Goal: Task Accomplishment & Management: Manage account settings

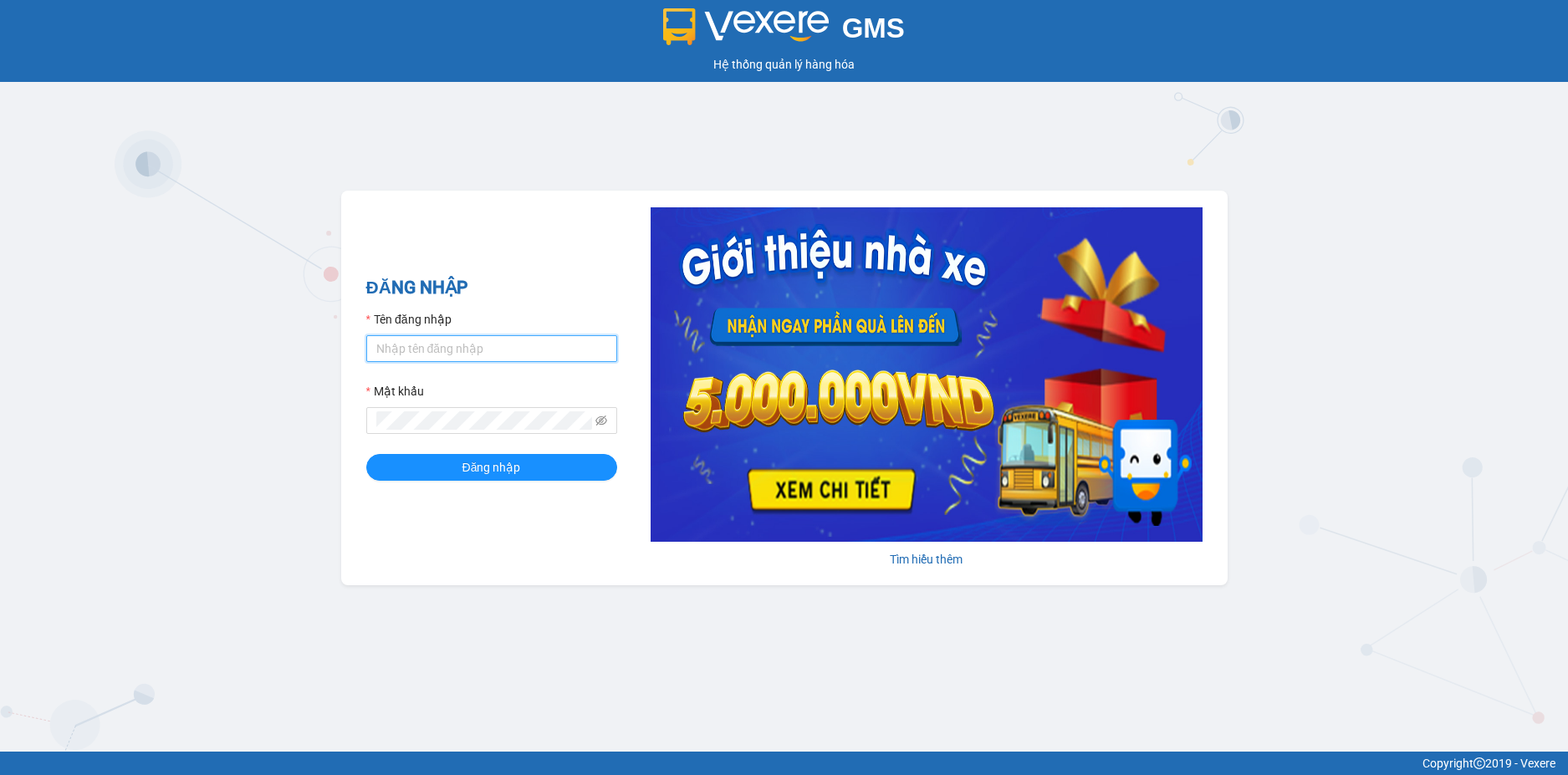
click at [423, 356] on input "Tên đăng nhập" at bounding box center [492, 348] width 251 height 26
type input "phuongptt.hkot"
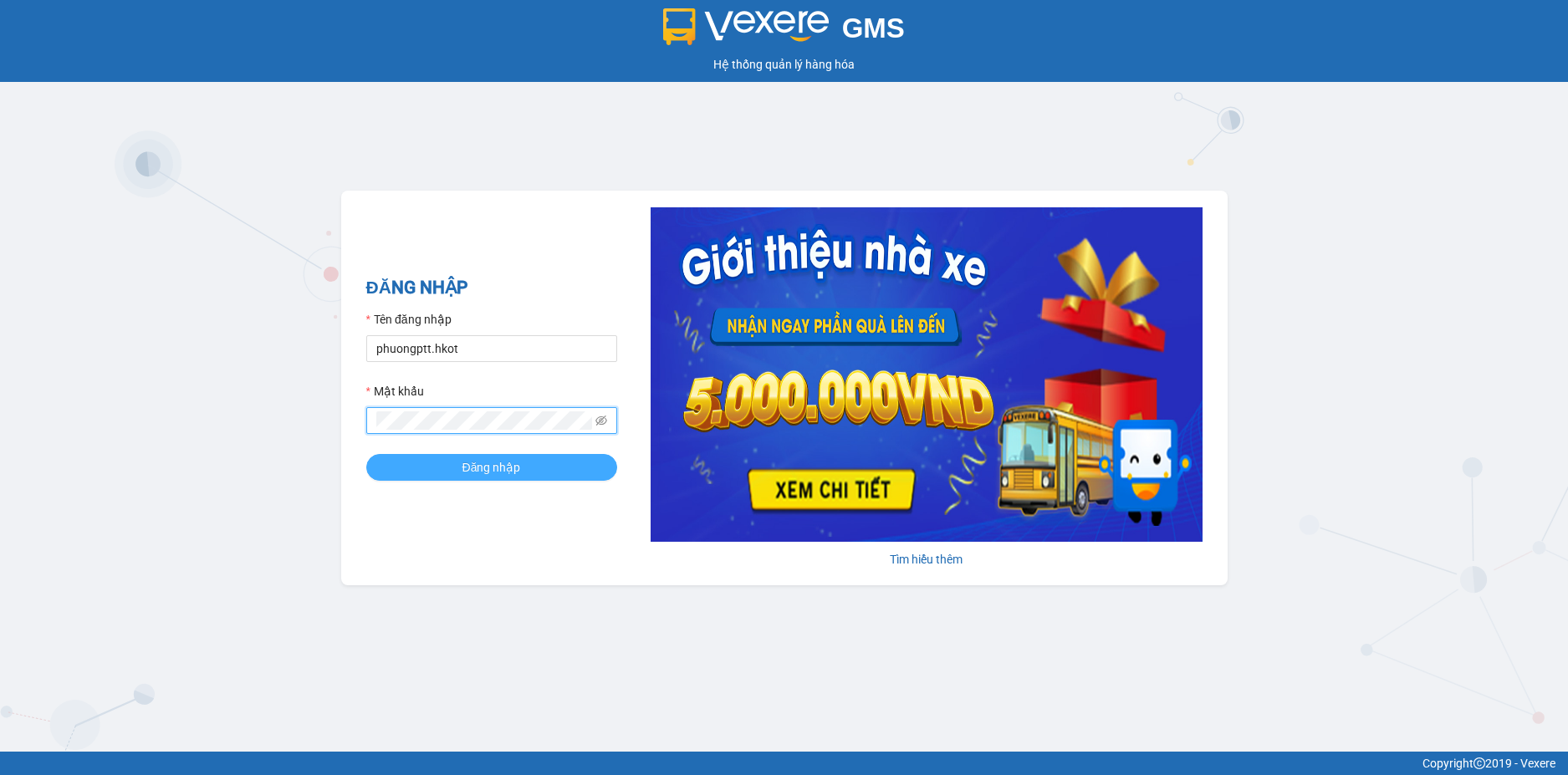
click at [366, 454] on button "Đăng nhập" at bounding box center [492, 467] width 251 height 26
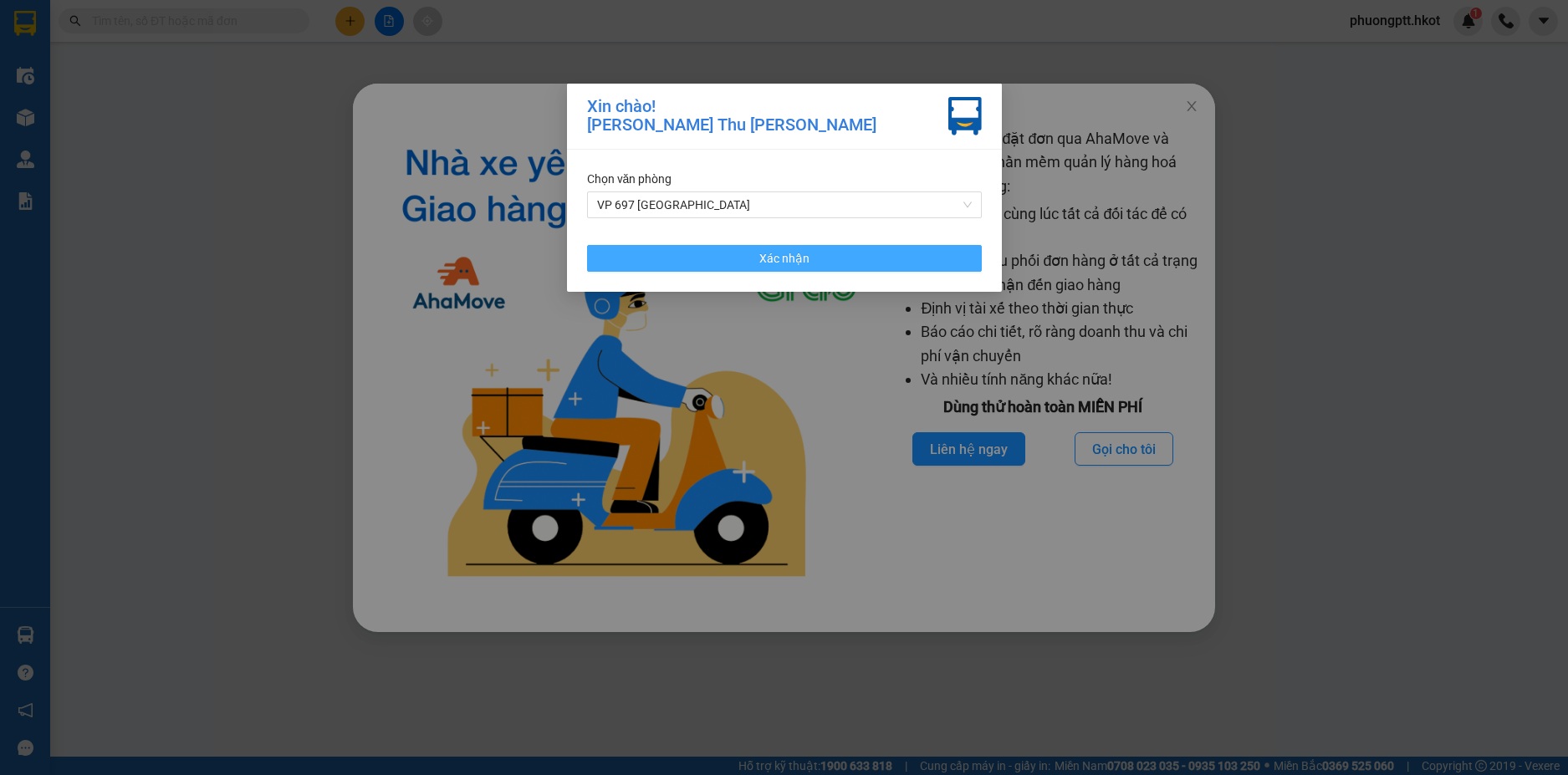
click at [798, 255] on span "Xác nhận" at bounding box center [784, 258] width 50 height 18
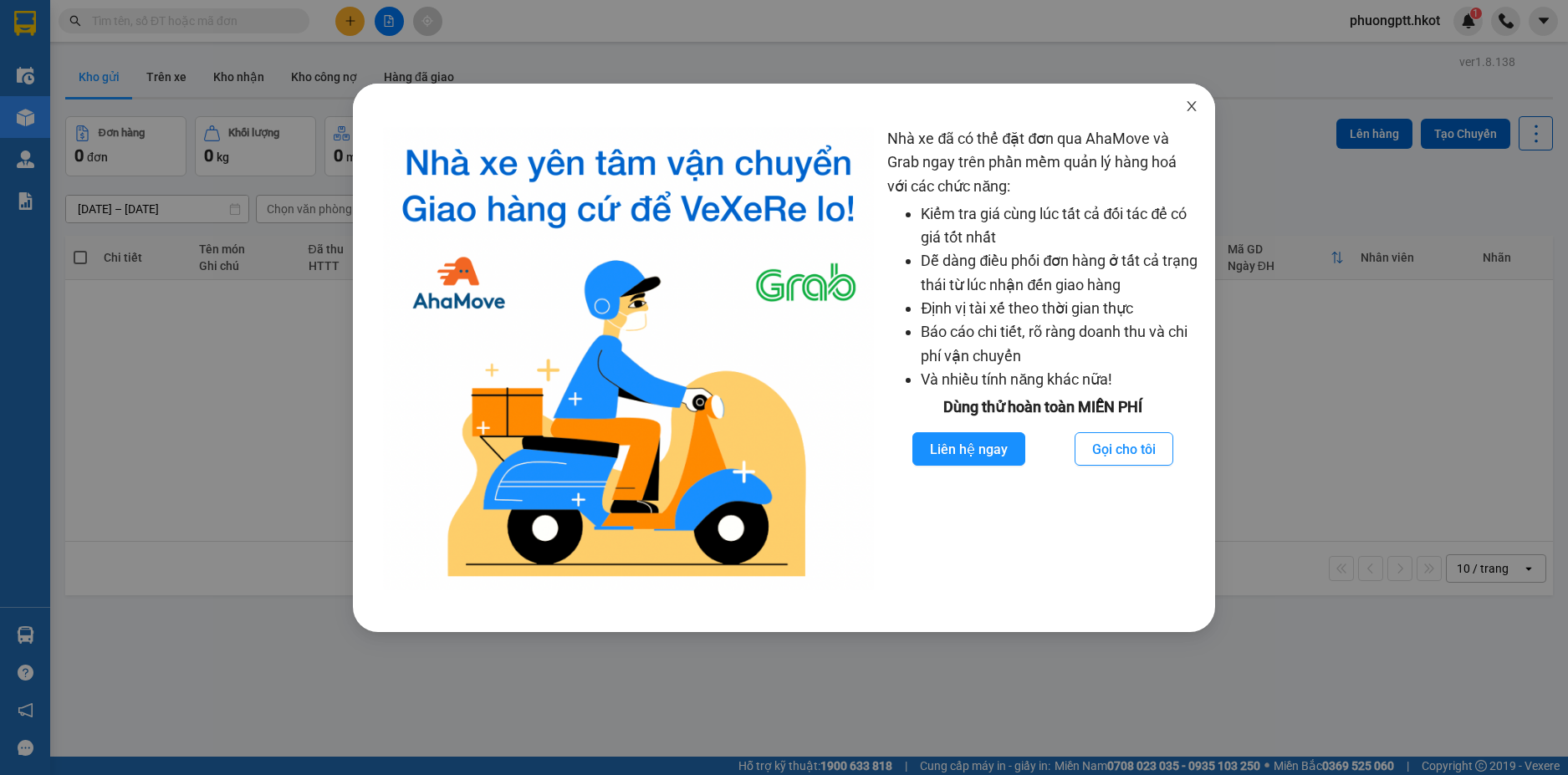
click at [1191, 100] on icon "close" at bounding box center [1192, 106] width 13 height 13
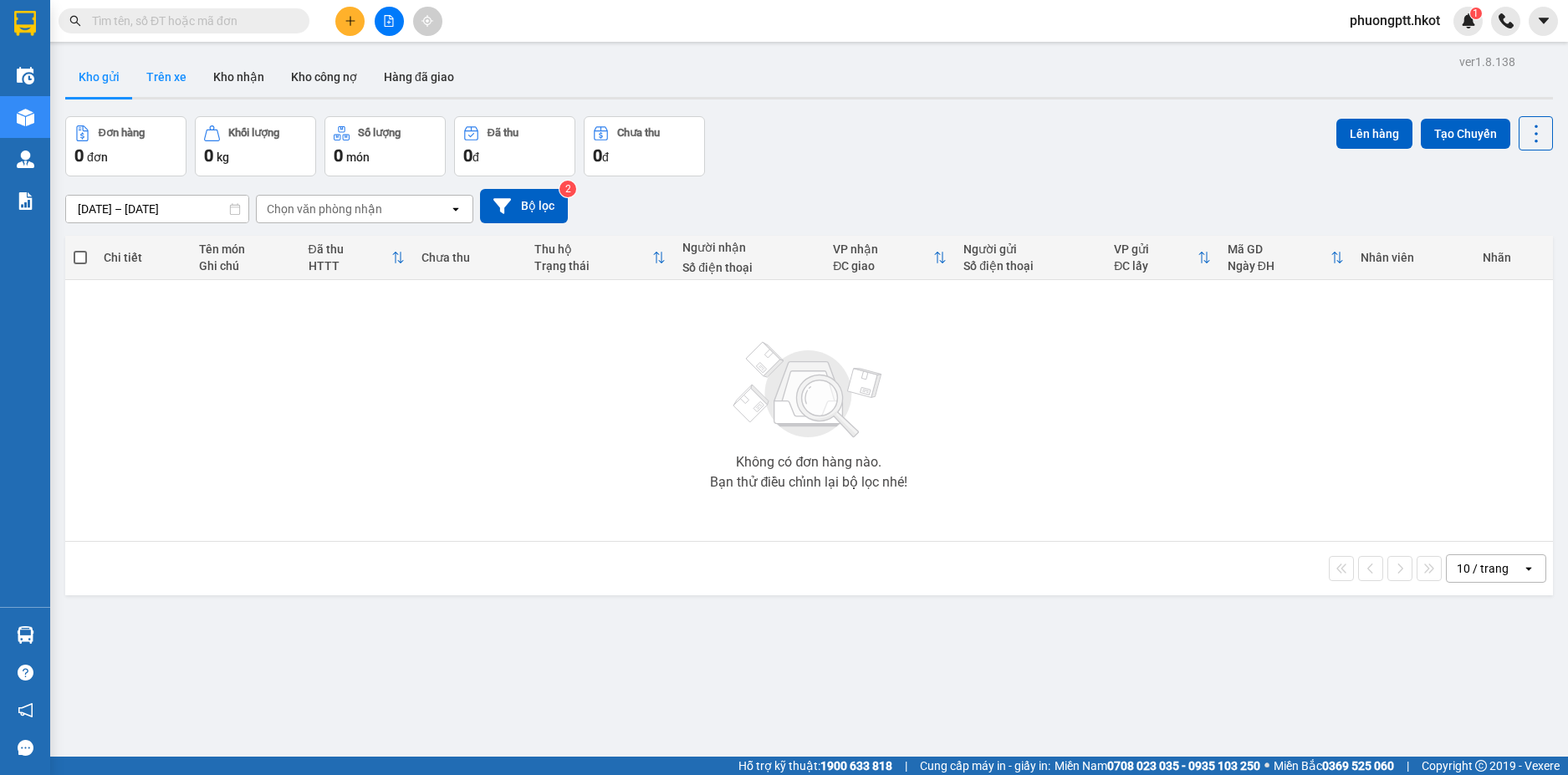
click at [174, 75] on button "Trên xe" at bounding box center [166, 76] width 67 height 41
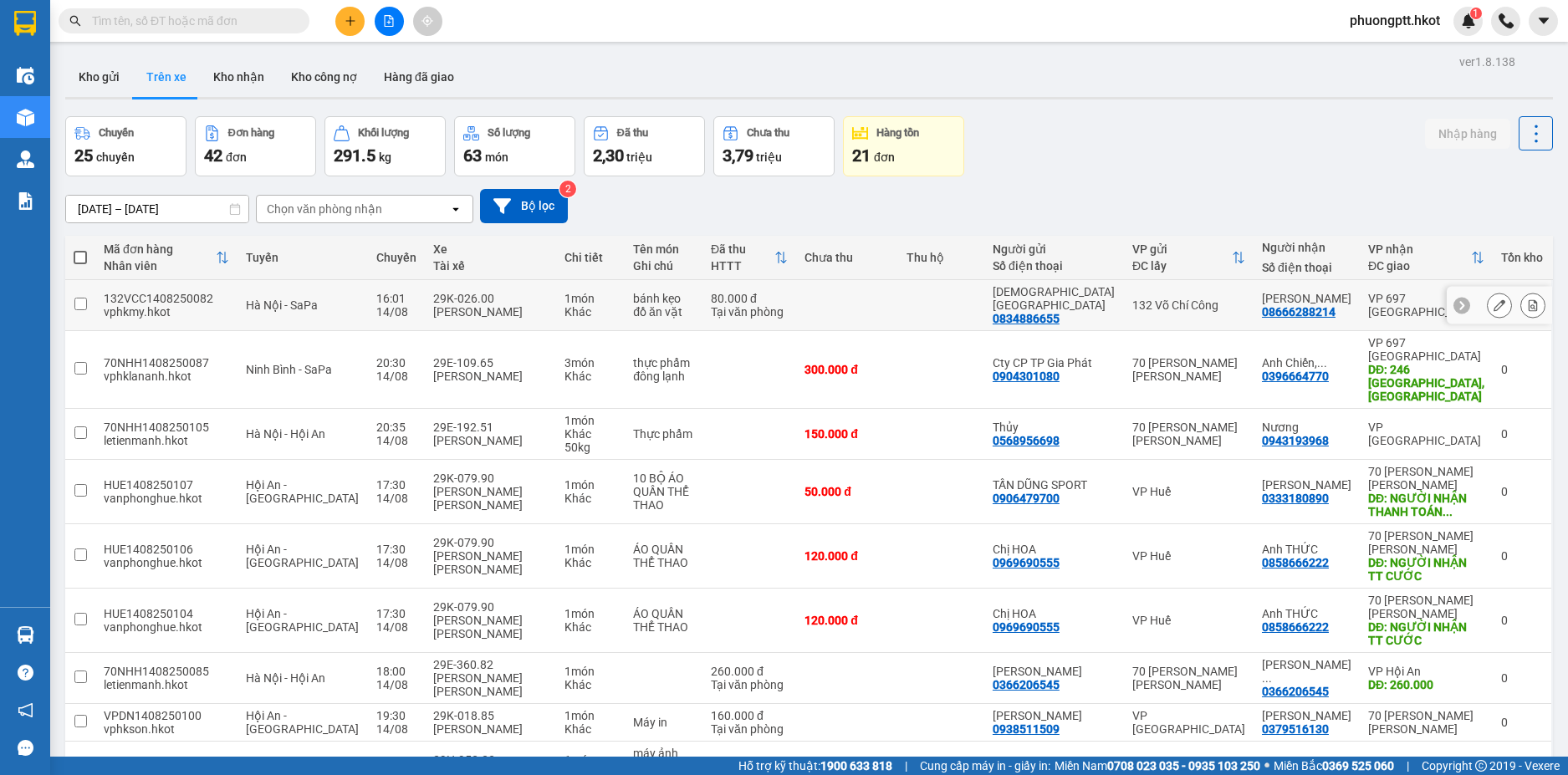
click at [79, 297] on input "checkbox" at bounding box center [80, 303] width 12 height 12
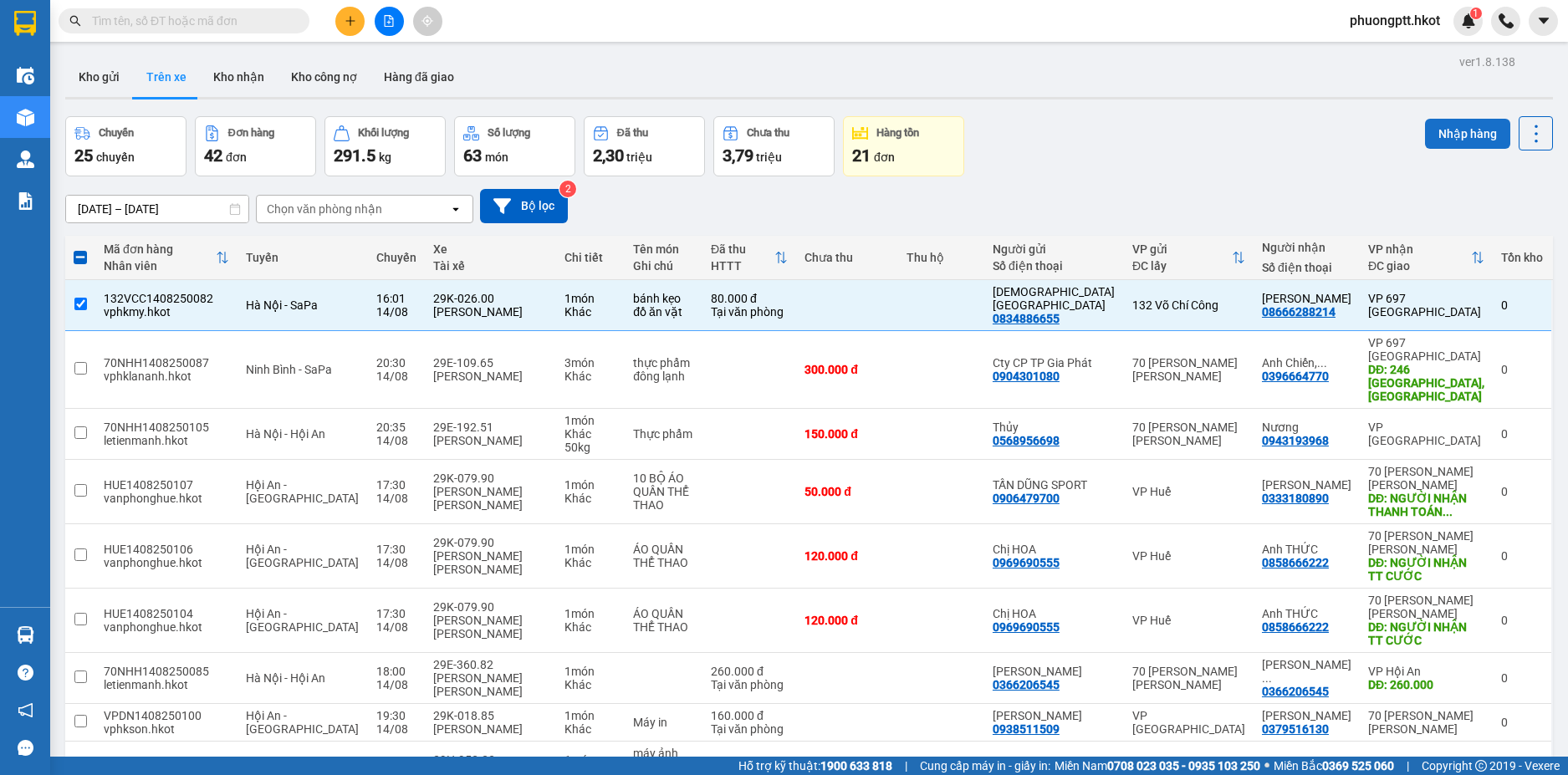
click at [1451, 128] on button "Nhập hàng" at bounding box center [1468, 134] width 85 height 30
checkbox input "false"
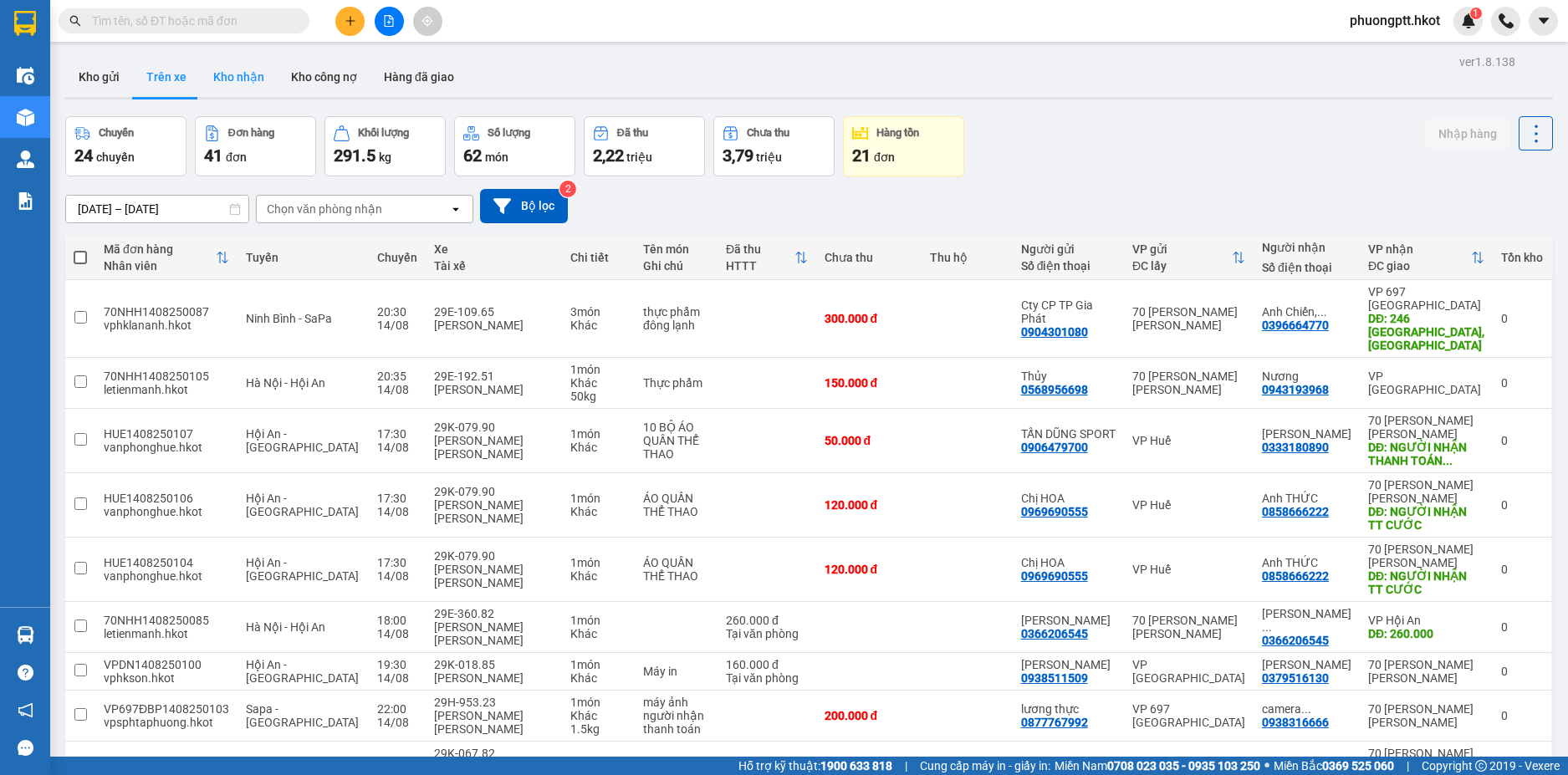
click at [229, 75] on button "Kho nhận" at bounding box center [239, 76] width 77 height 41
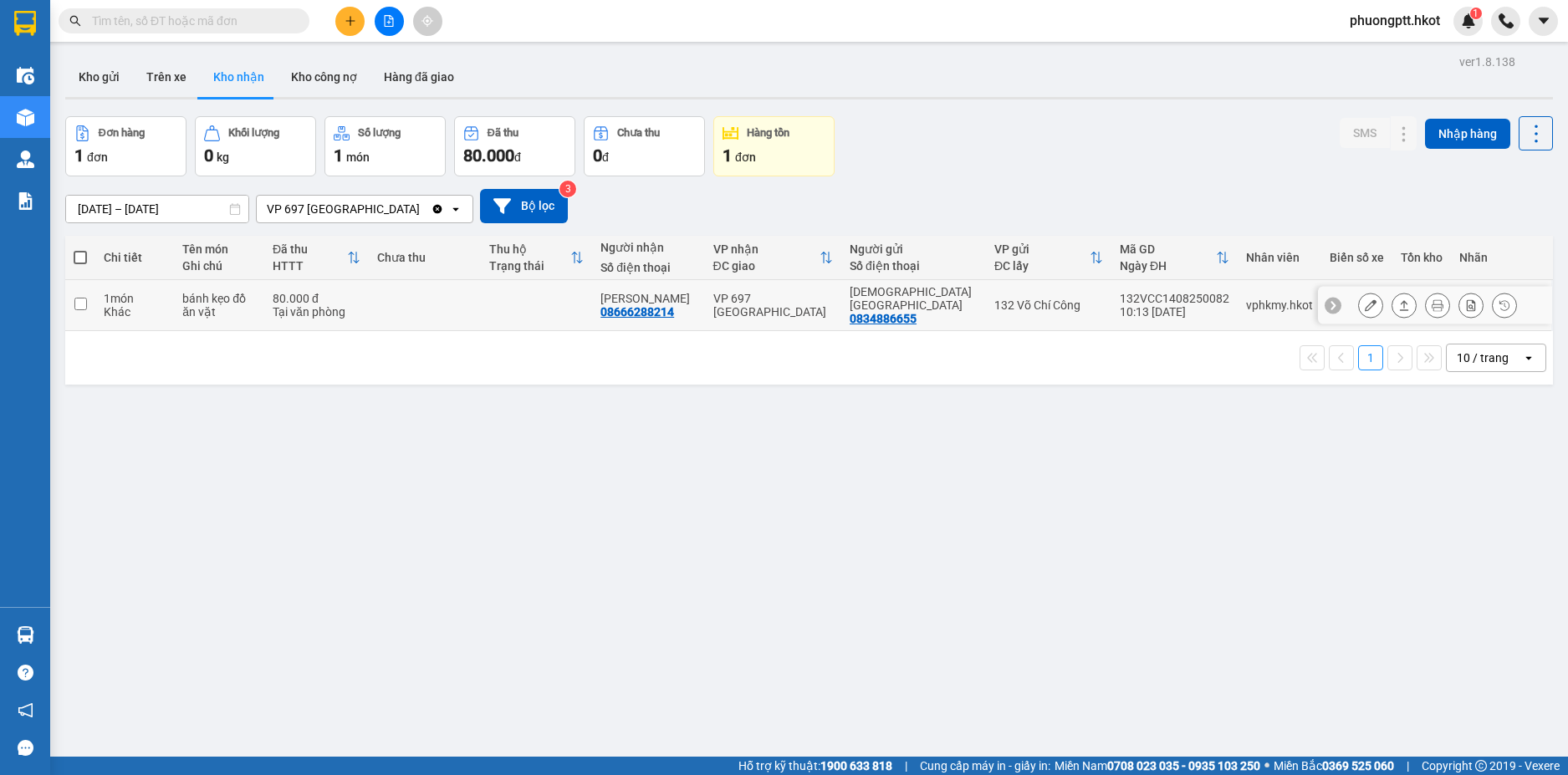
click at [81, 297] on input "checkbox" at bounding box center [80, 303] width 12 height 12
checkbox input "true"
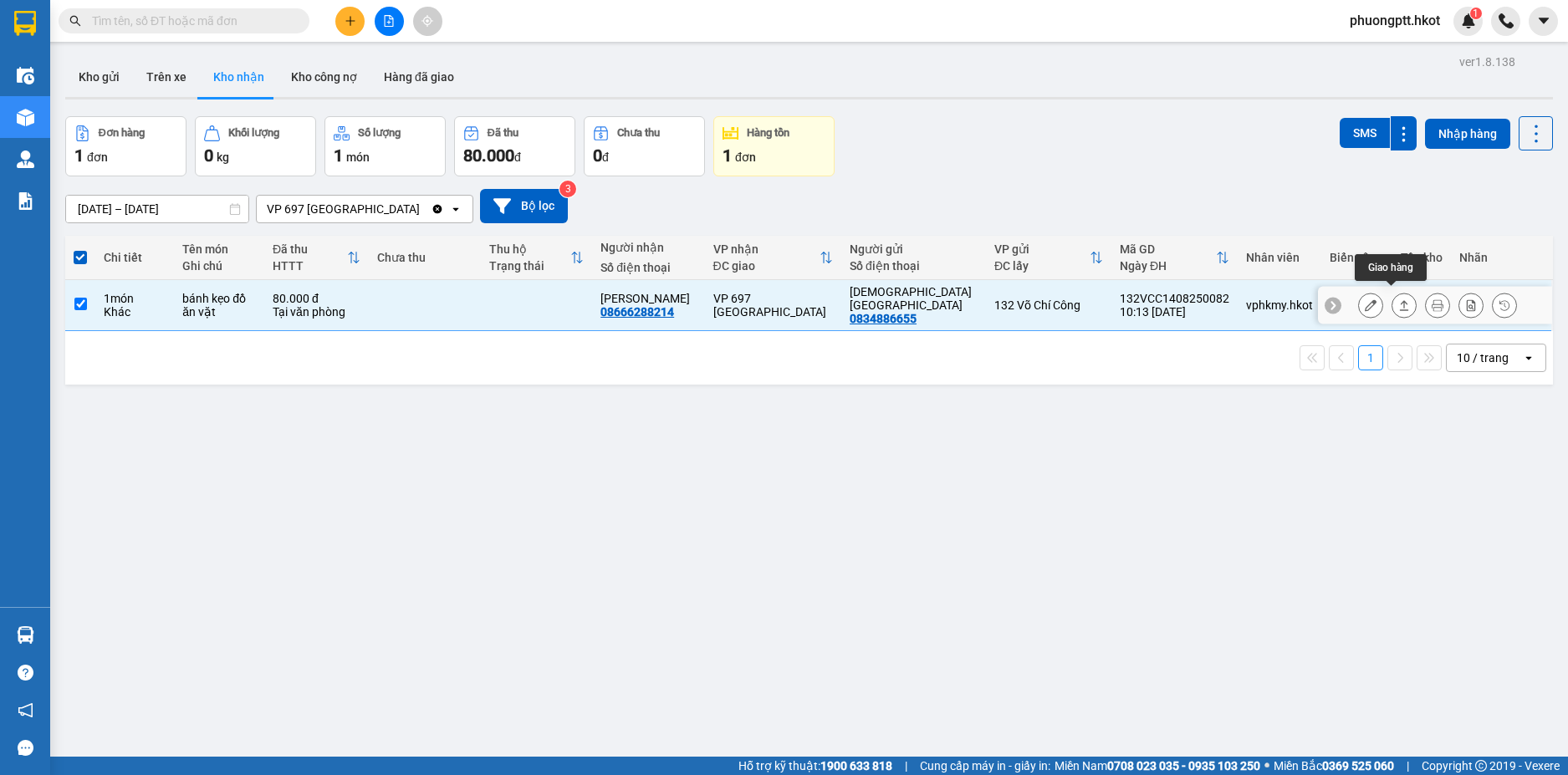
click at [1400, 300] on icon at bounding box center [1405, 305] width 9 height 10
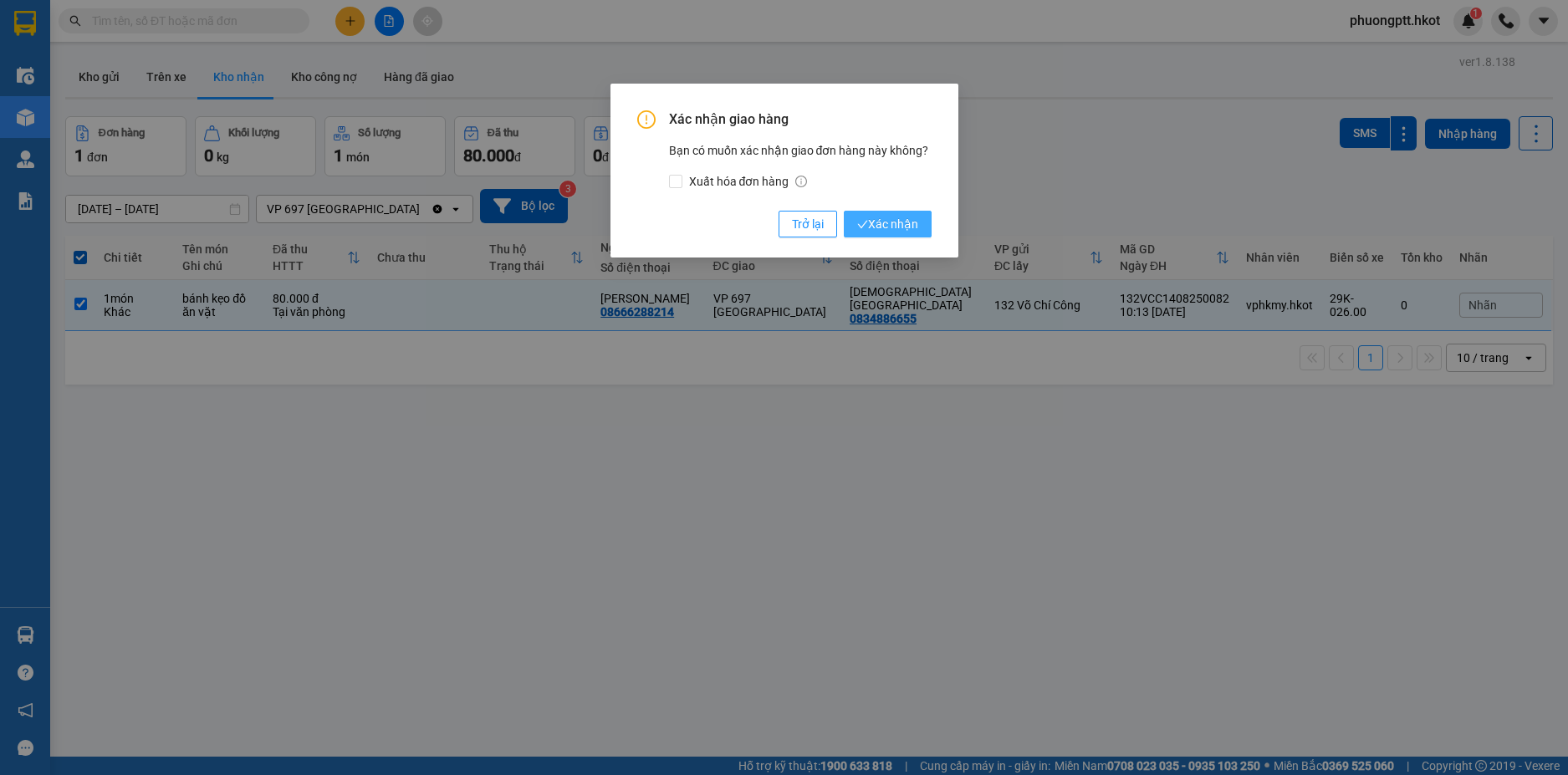
click at [907, 224] on span "Xác nhận" at bounding box center [888, 224] width 61 height 18
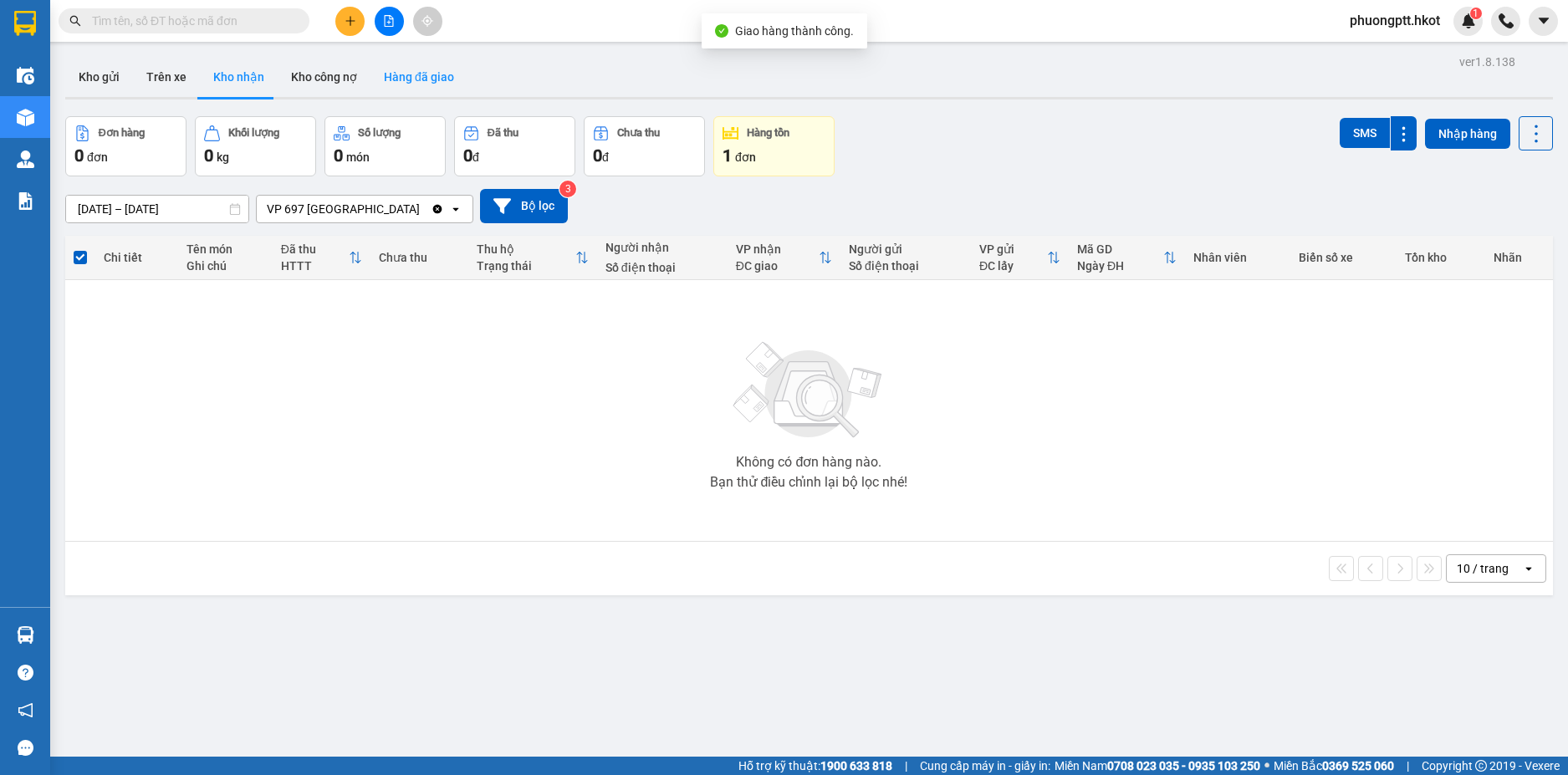
click at [401, 70] on button "Hàng đã giao" at bounding box center [418, 76] width 97 height 41
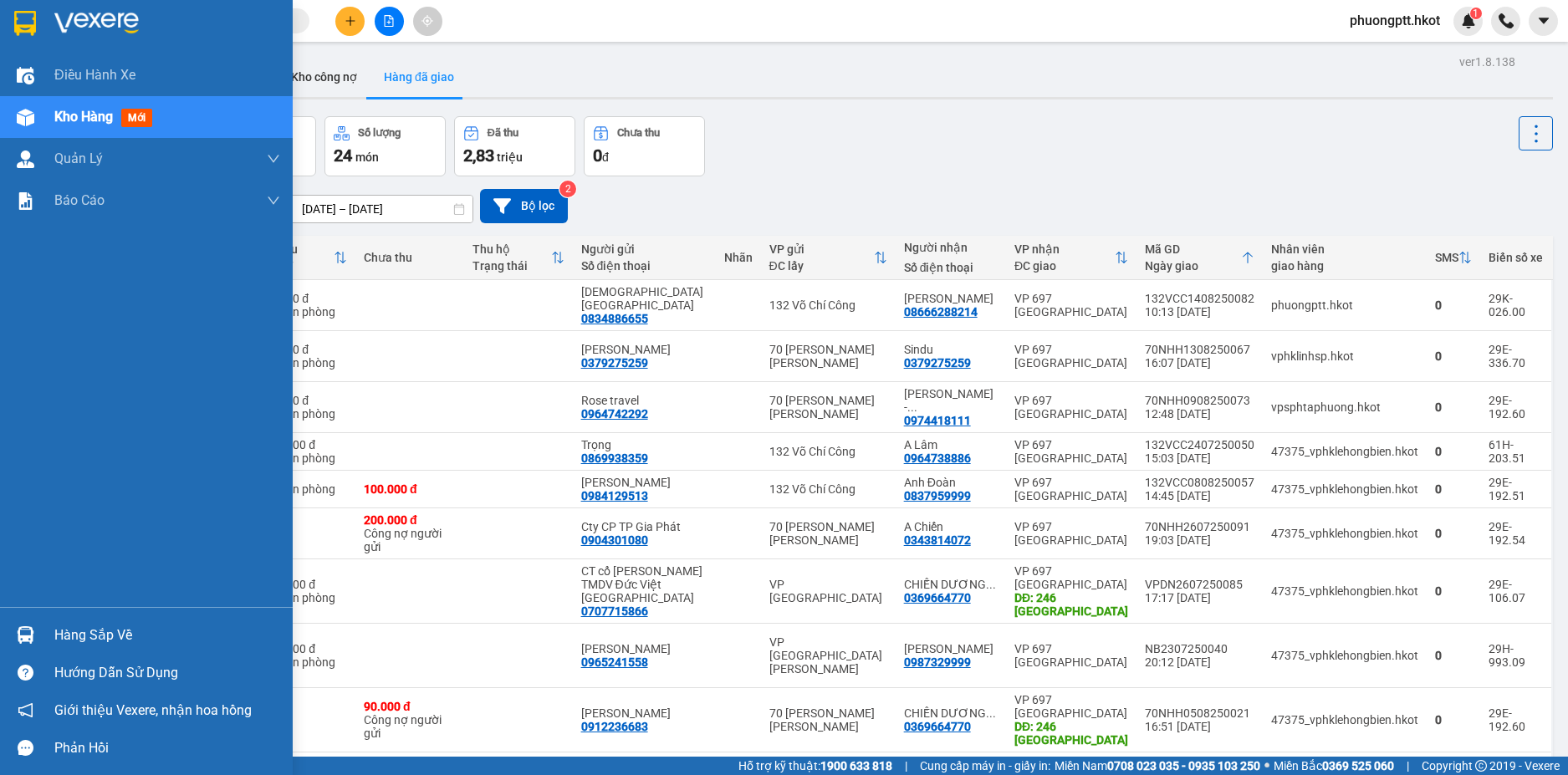
click at [95, 632] on div "Hàng sắp về" at bounding box center [167, 635] width 226 height 25
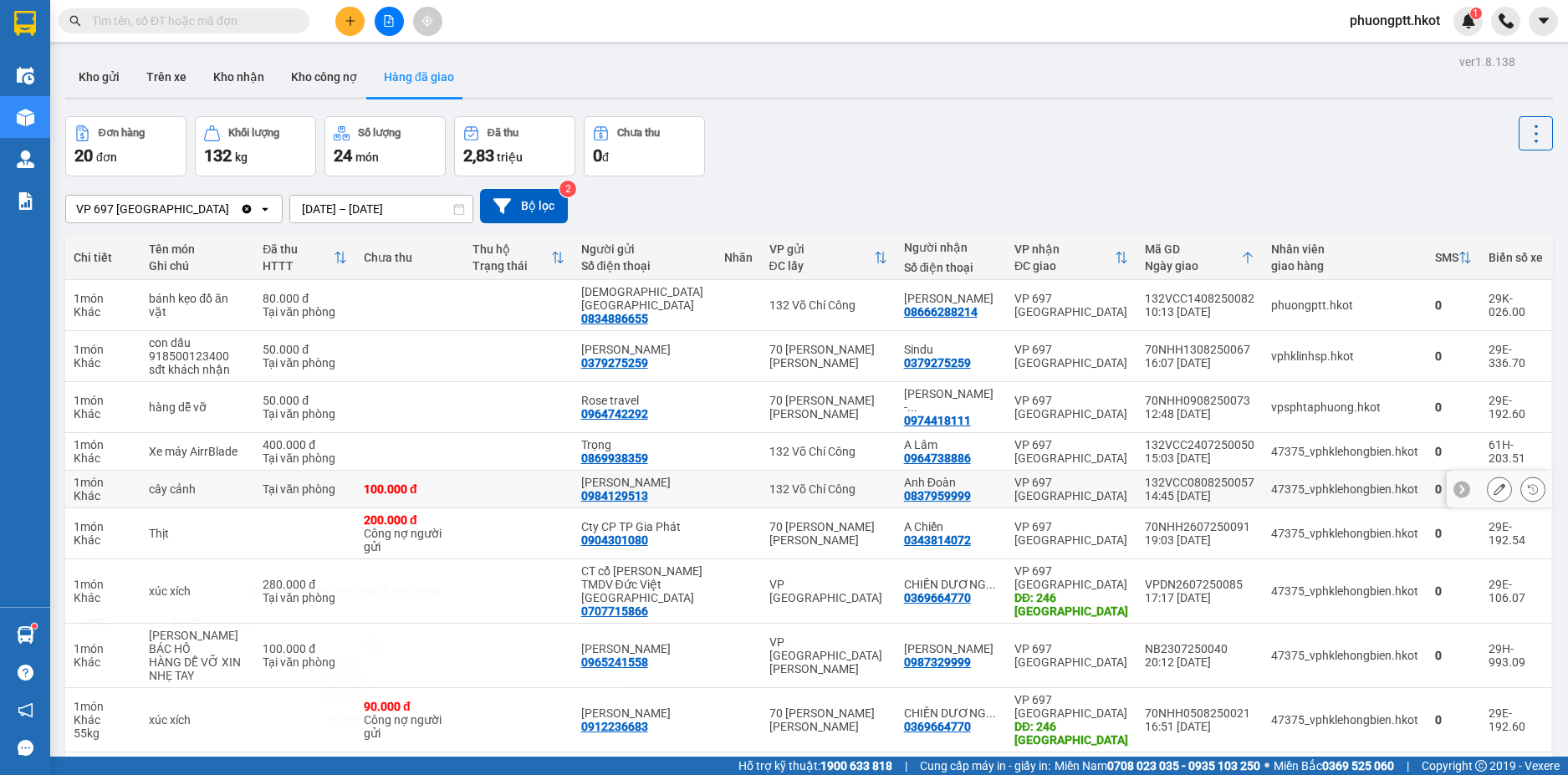
click at [1058, 476] on section "Kết quả [PERSON_NAME] ( 0 ) Bộ lọc No Data phuongptt.hkot 1 Điều [PERSON_NAME] …" at bounding box center [784, 387] width 1568 height 775
click at [319, 80] on button "Kho công nợ" at bounding box center [324, 76] width 93 height 41
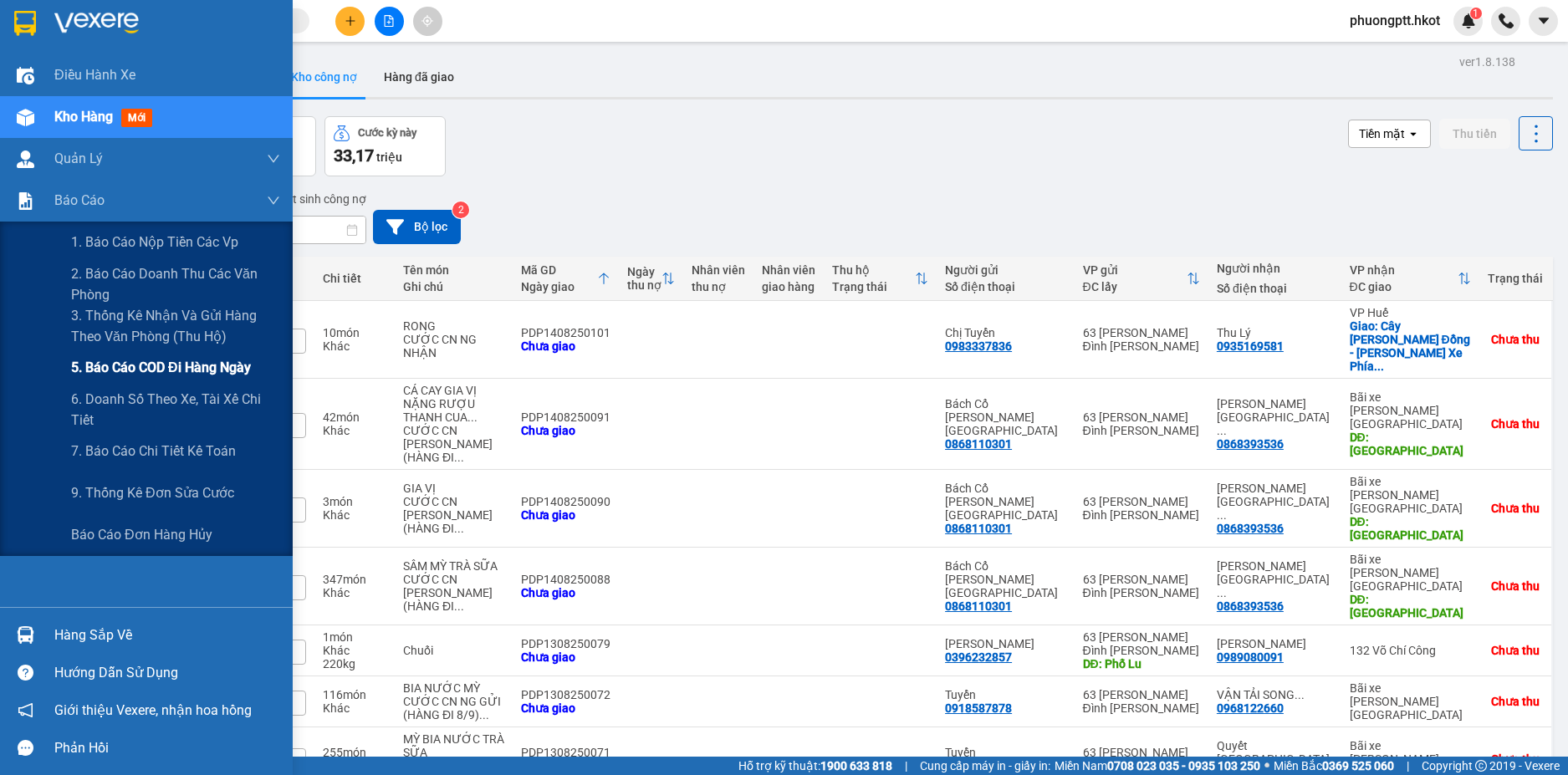
click at [218, 366] on span "5. Báo cáo COD đi hàng ngày" at bounding box center [161, 367] width 179 height 21
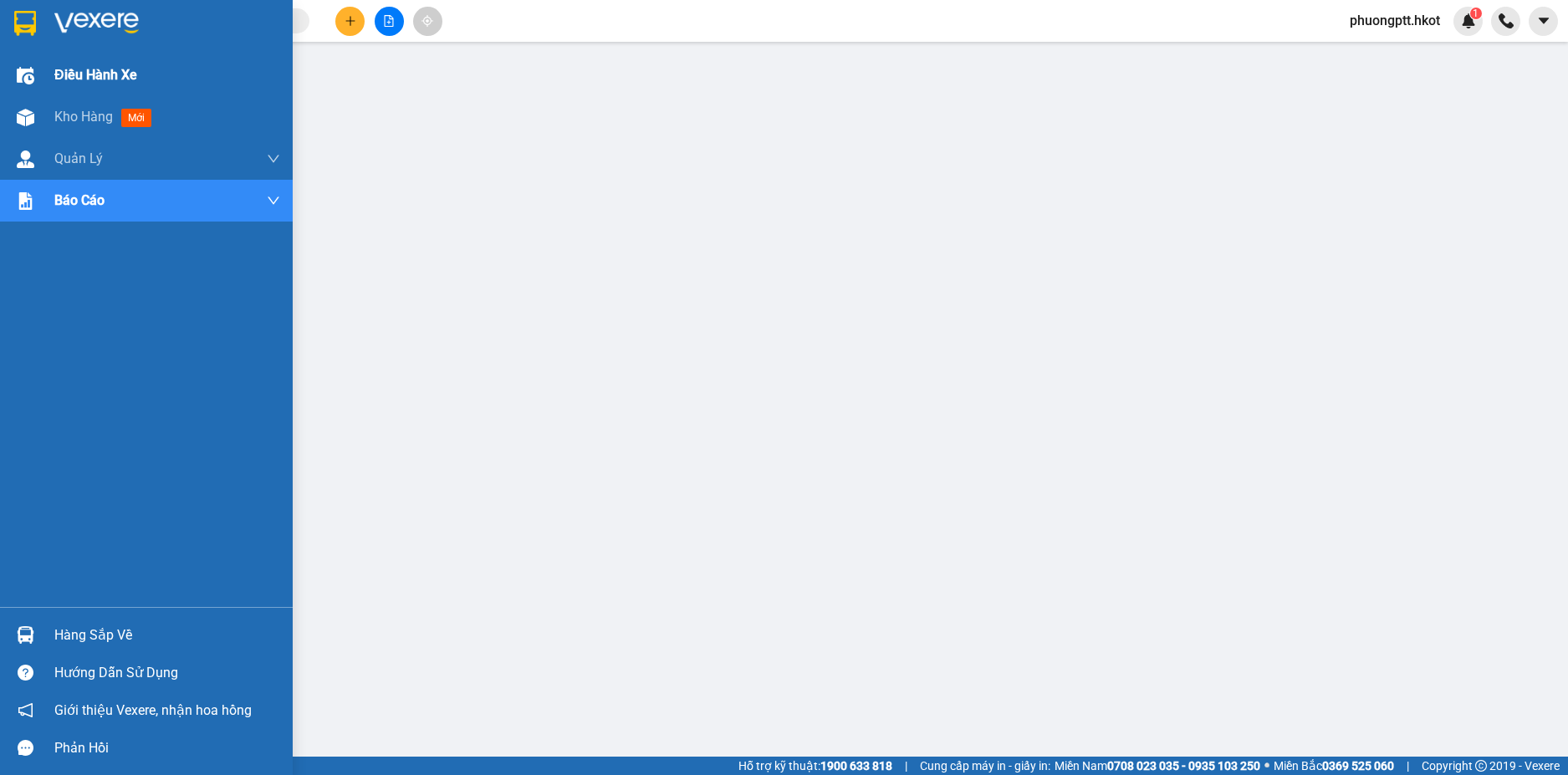
click at [74, 75] on span "Điều hành xe" at bounding box center [96, 75] width 83 height 21
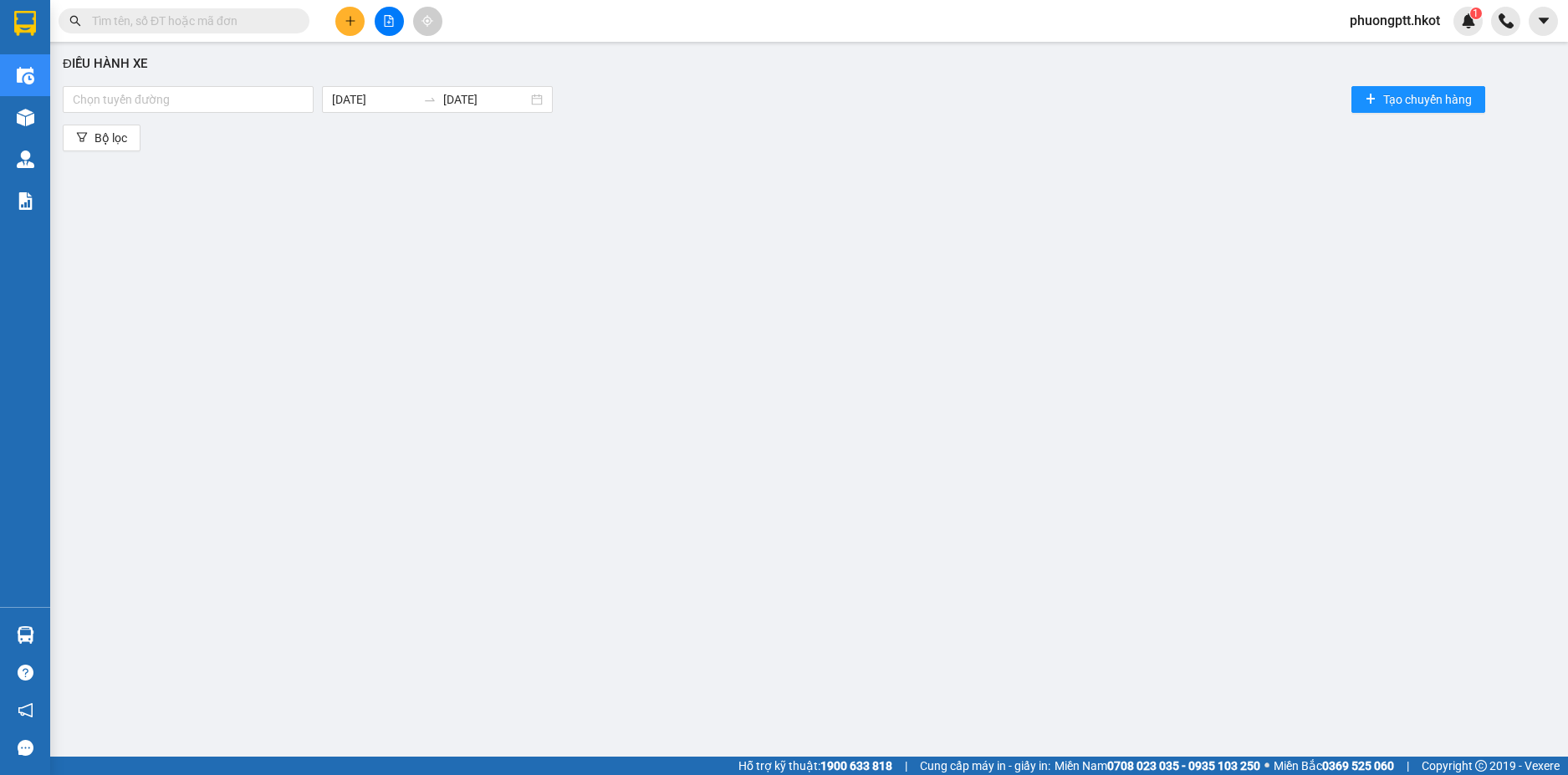
click at [1377, 25] on span "phuongptt.hkot" at bounding box center [1395, 21] width 117 height 21
click at [1403, 48] on span "Đăng xuất" at bounding box center [1400, 51] width 86 height 18
